Goal: Transaction & Acquisition: Purchase product/service

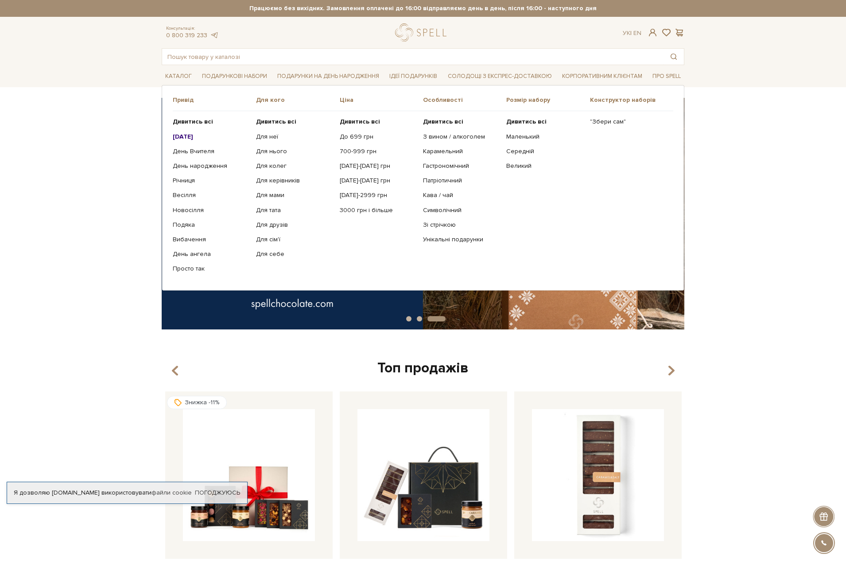
click at [192, 136] on b "[DATE]" at bounding box center [183, 137] width 20 height 8
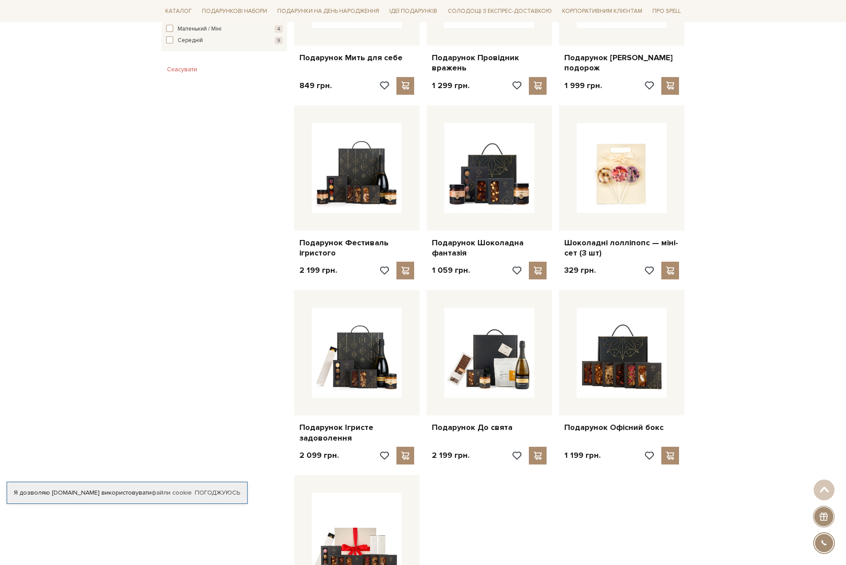
scroll to position [798, 0]
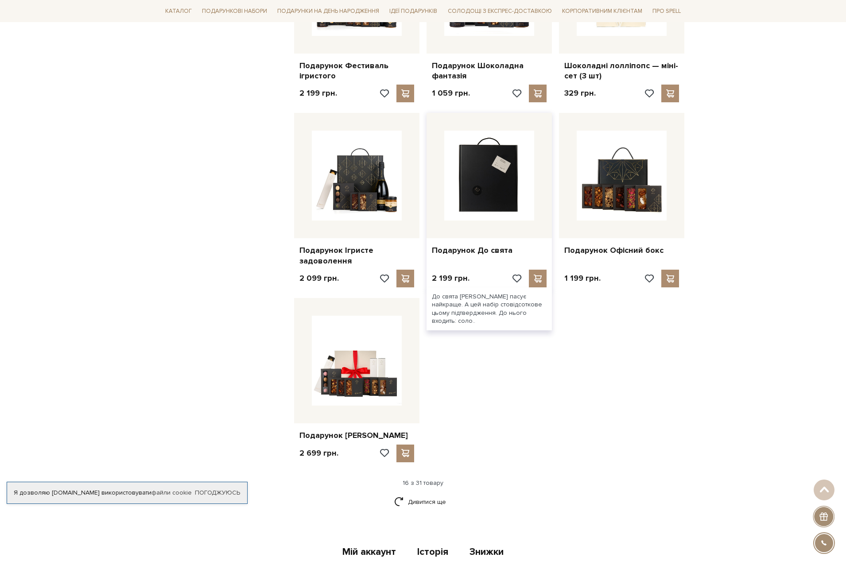
click at [459, 188] on img at bounding box center [489, 176] width 90 height 90
